Goal: Use online tool/utility: Utilize a website feature to perform a specific function

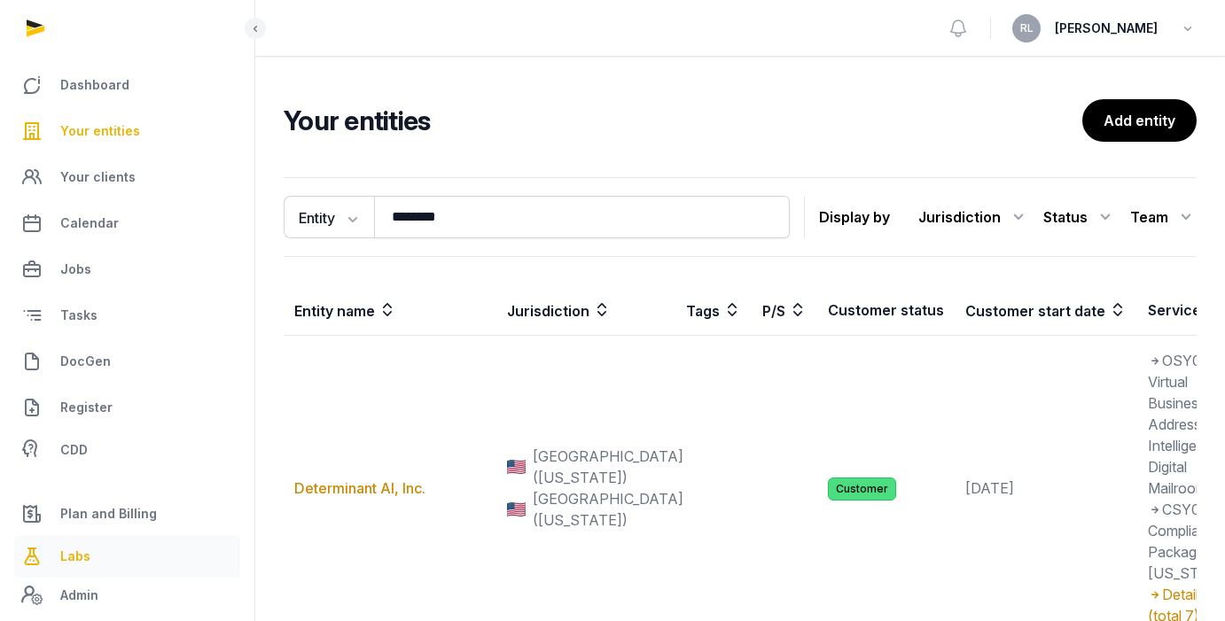
scroll to position [49, 0]
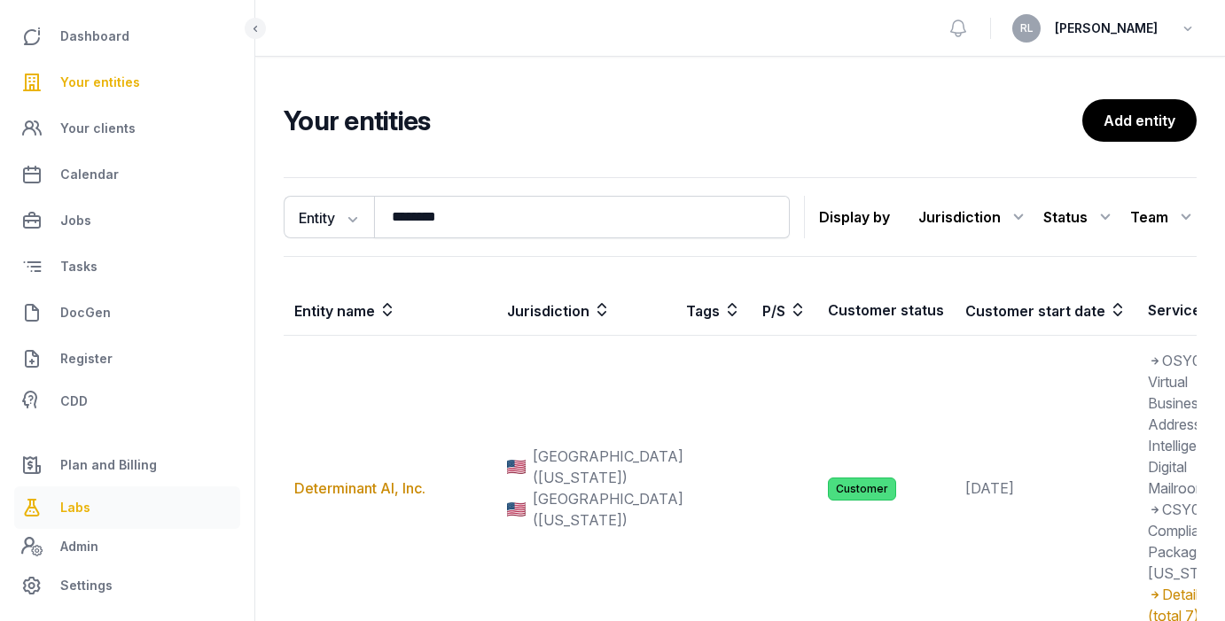
click at [105, 509] on link "Labs" at bounding box center [127, 508] width 226 height 43
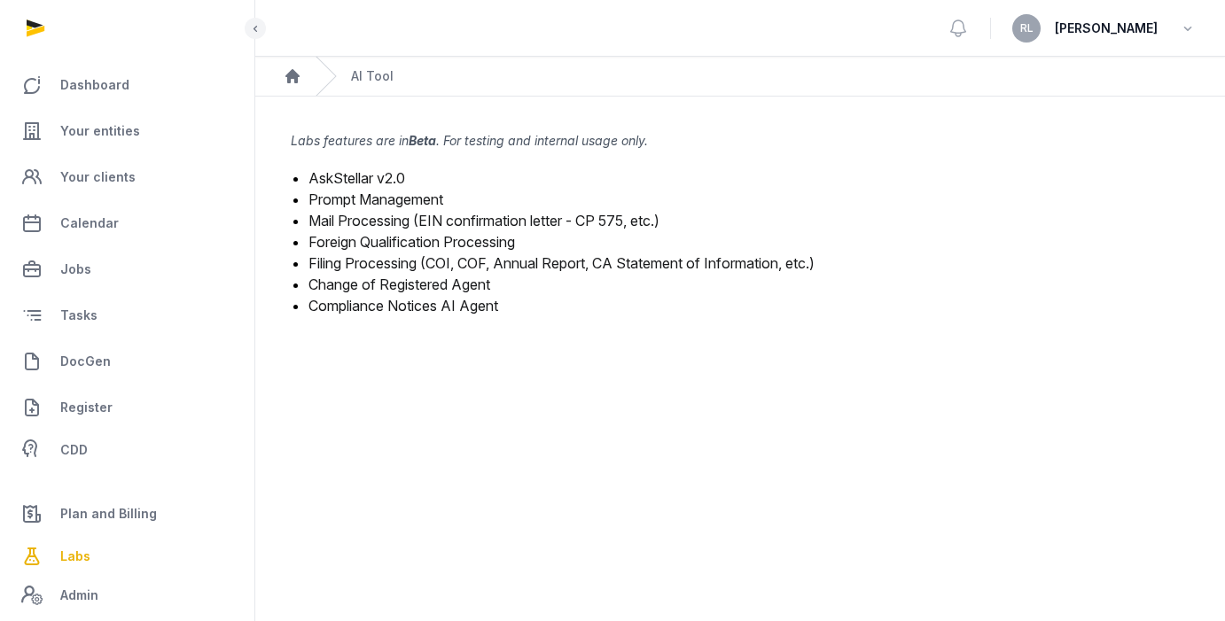
click at [458, 221] on link "Mail Processing (EIN confirmation letter - CP 575, etc.)" at bounding box center [484, 221] width 351 height 18
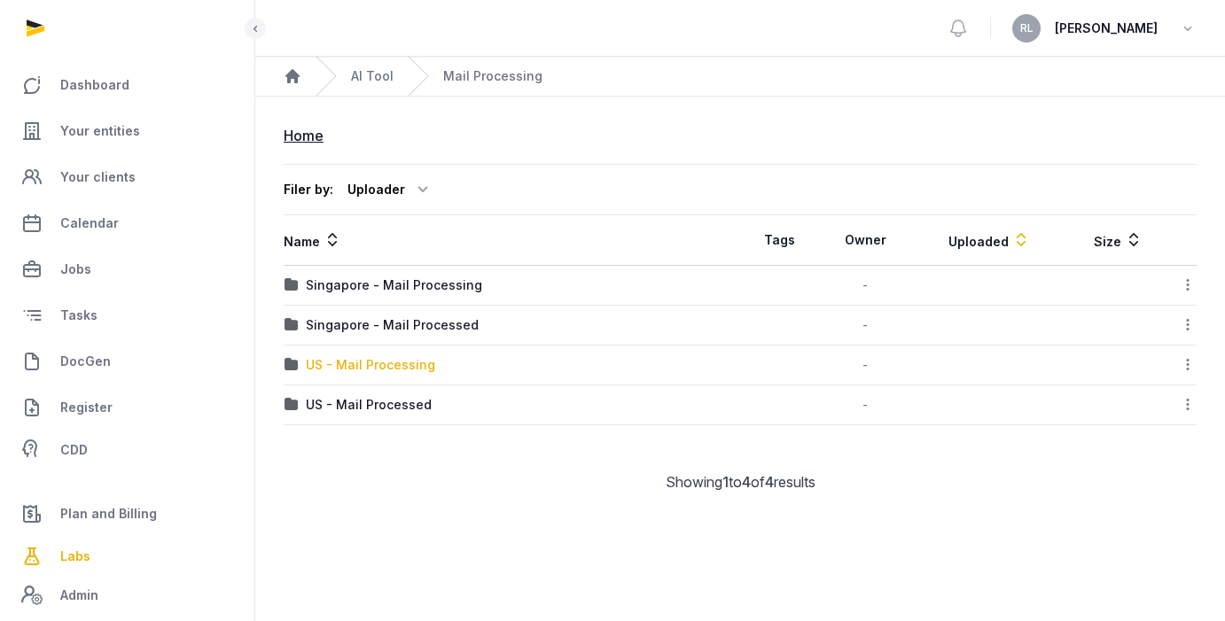
click at [389, 363] on div "US - Mail Processing" at bounding box center [370, 365] width 129 height 18
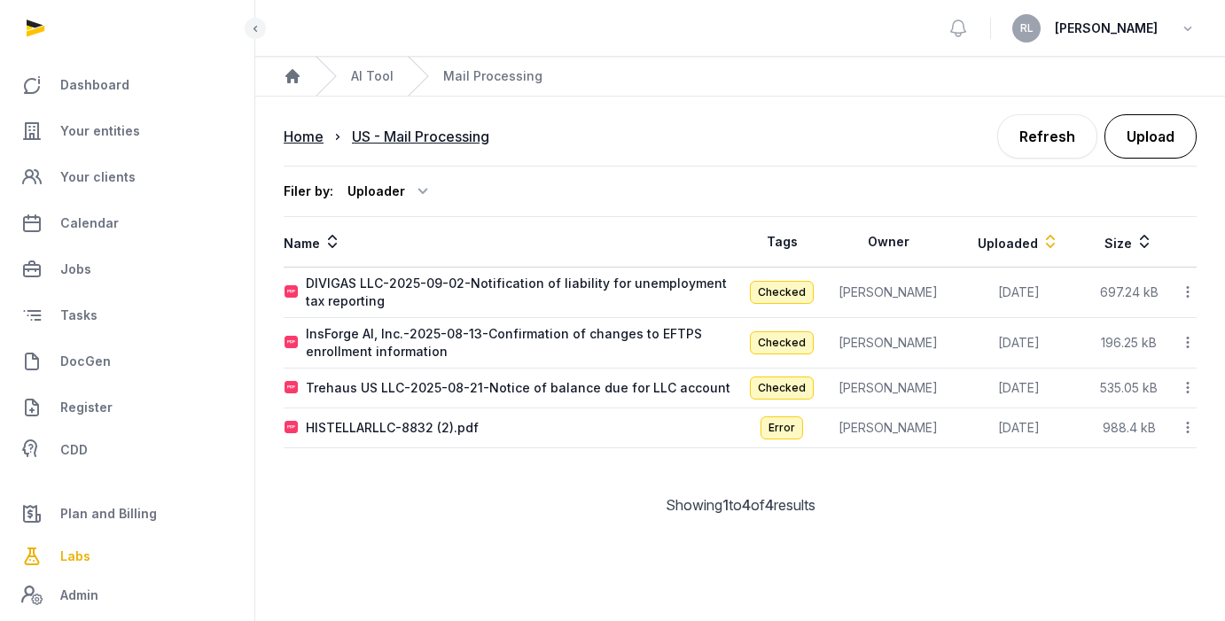
click at [1159, 134] on button "Upload" at bounding box center [1151, 136] width 92 height 44
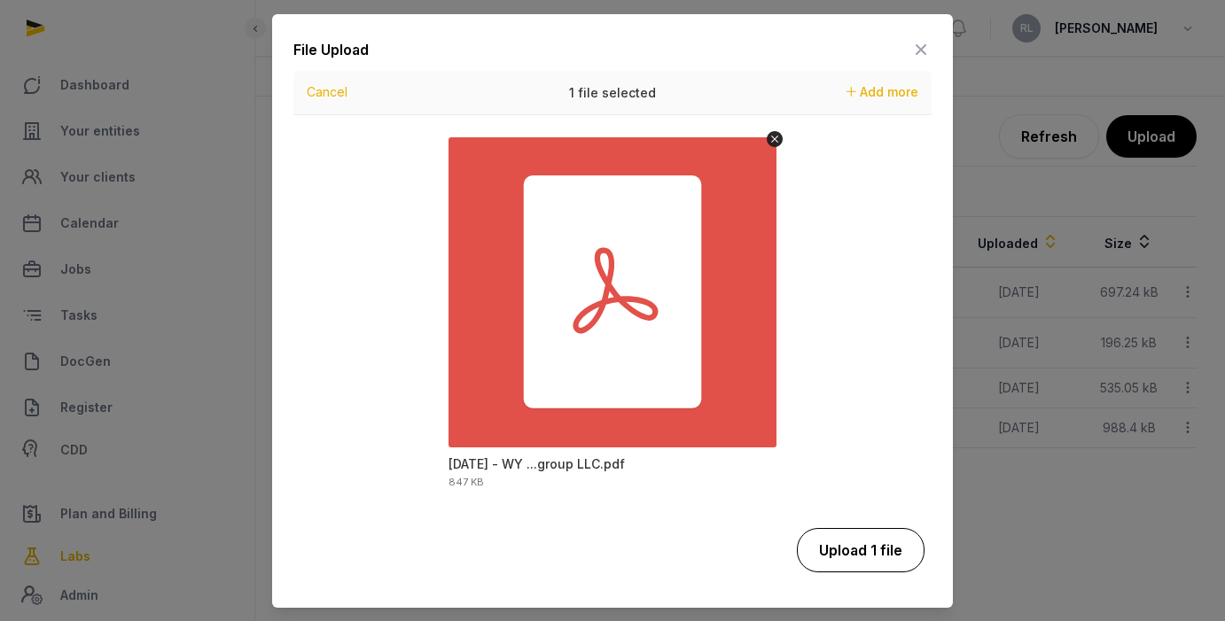
click at [848, 540] on button "Upload 1 file" at bounding box center [861, 550] width 128 height 44
